Goal: Navigation & Orientation: Find specific page/section

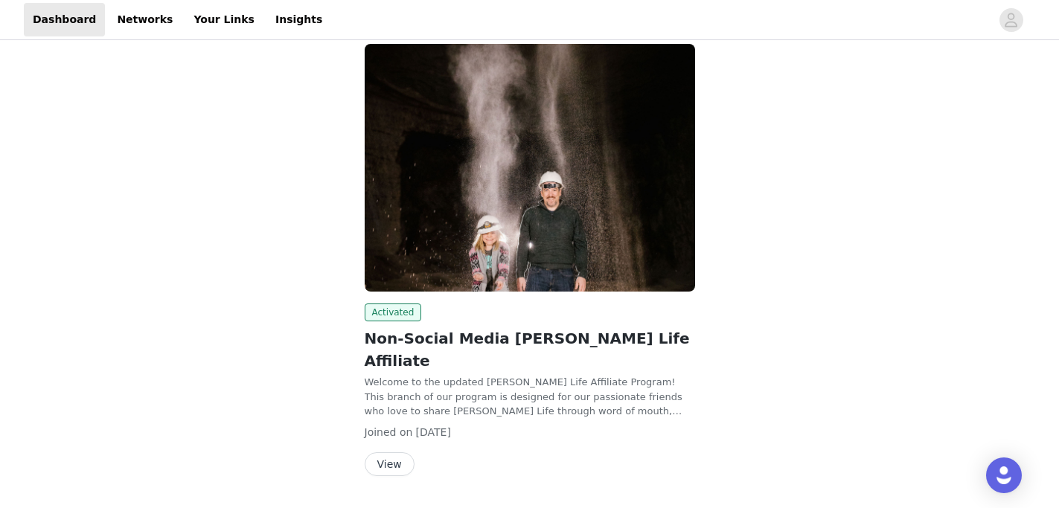
scroll to position [108, 0]
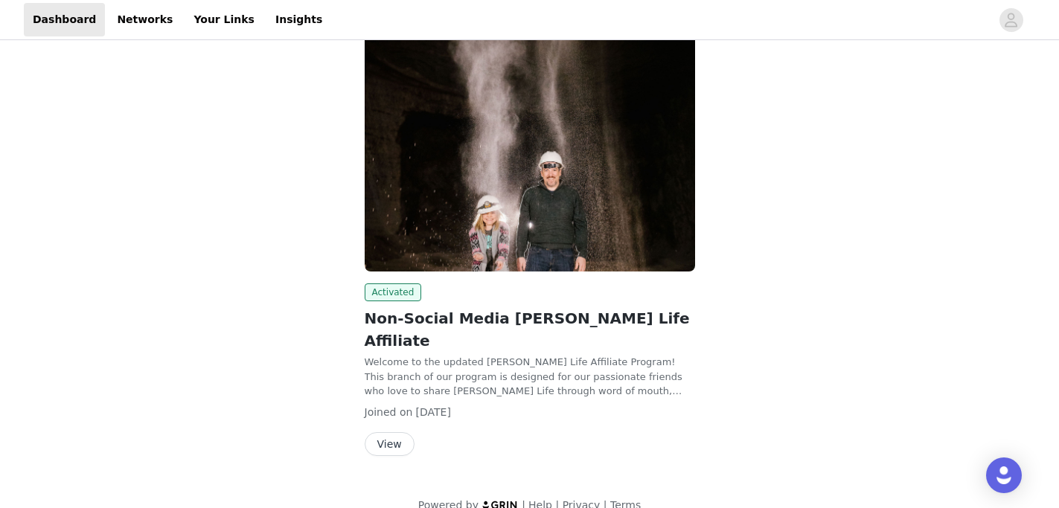
click at [395, 433] on button "View" at bounding box center [390, 445] width 50 height 24
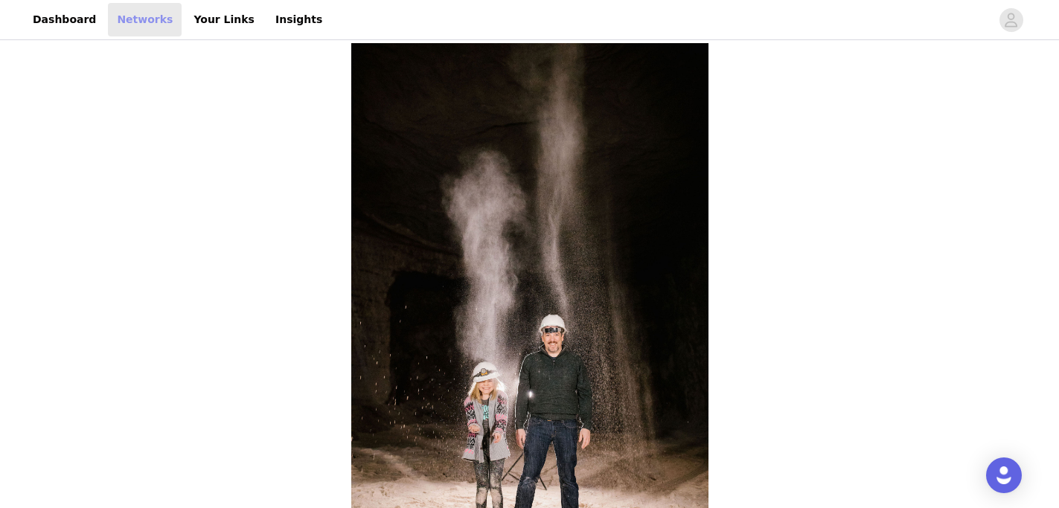
click at [130, 20] on link "Networks" at bounding box center [145, 19] width 74 height 33
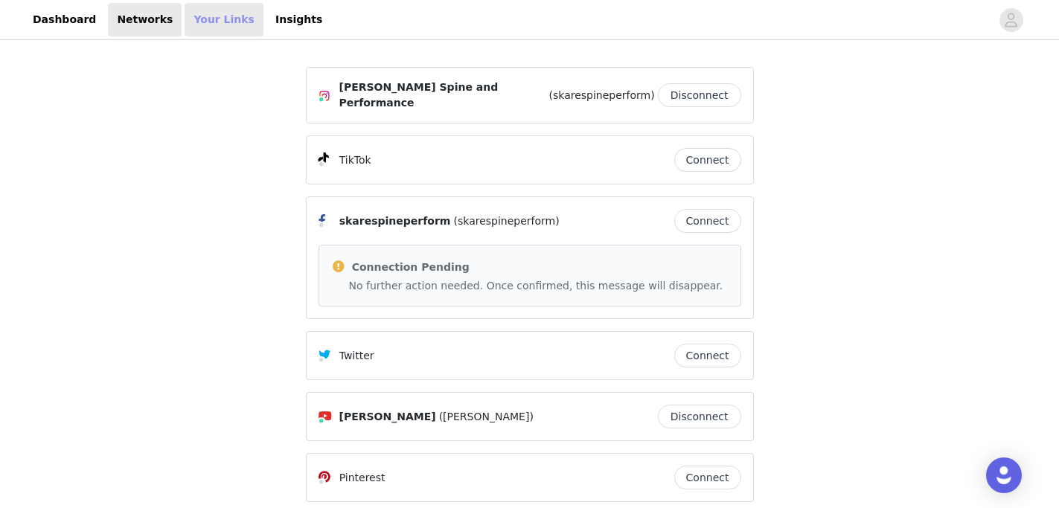
click at [193, 17] on link "Your Links" at bounding box center [224, 19] width 79 height 33
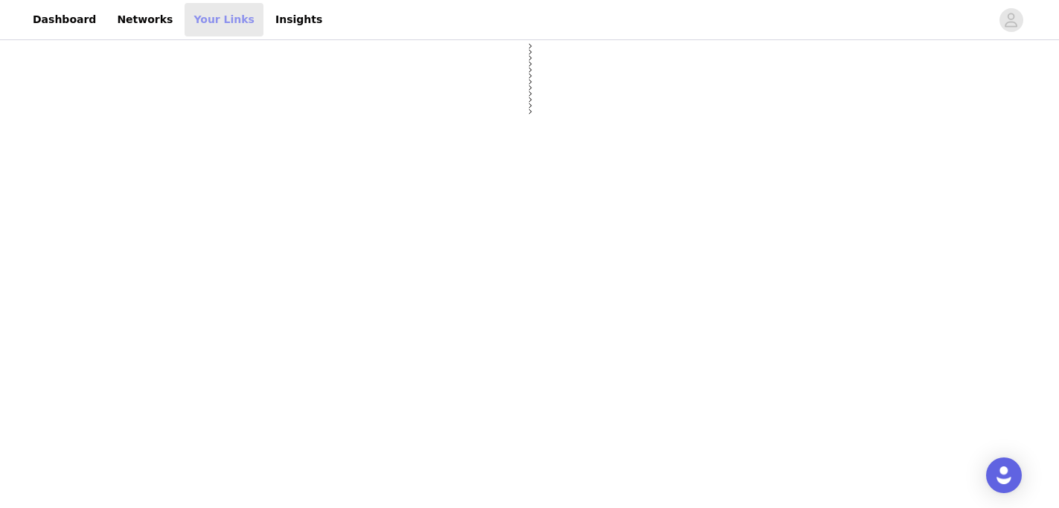
select select "12"
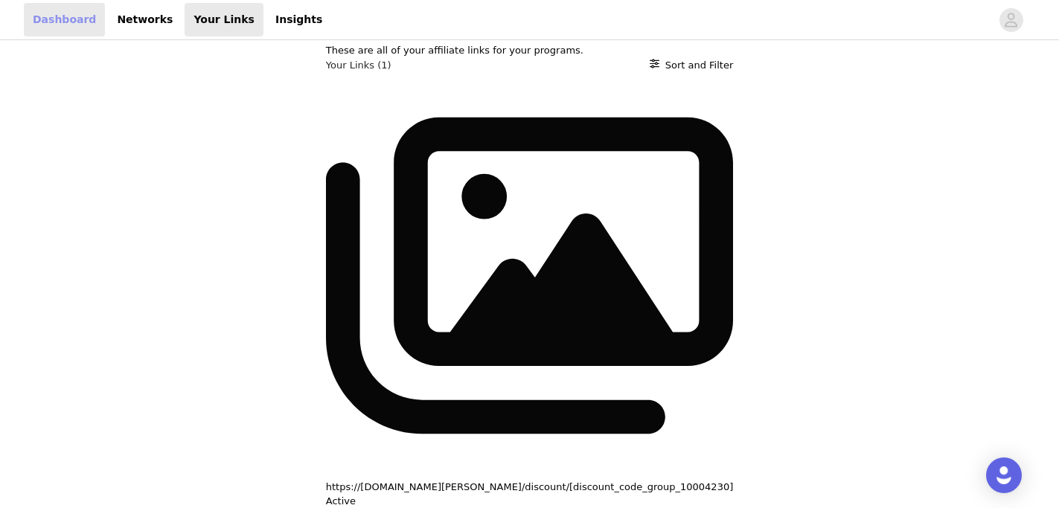
click at [64, 19] on link "Dashboard" at bounding box center [64, 19] width 81 height 33
